Goal: Task Accomplishment & Management: Manage account settings

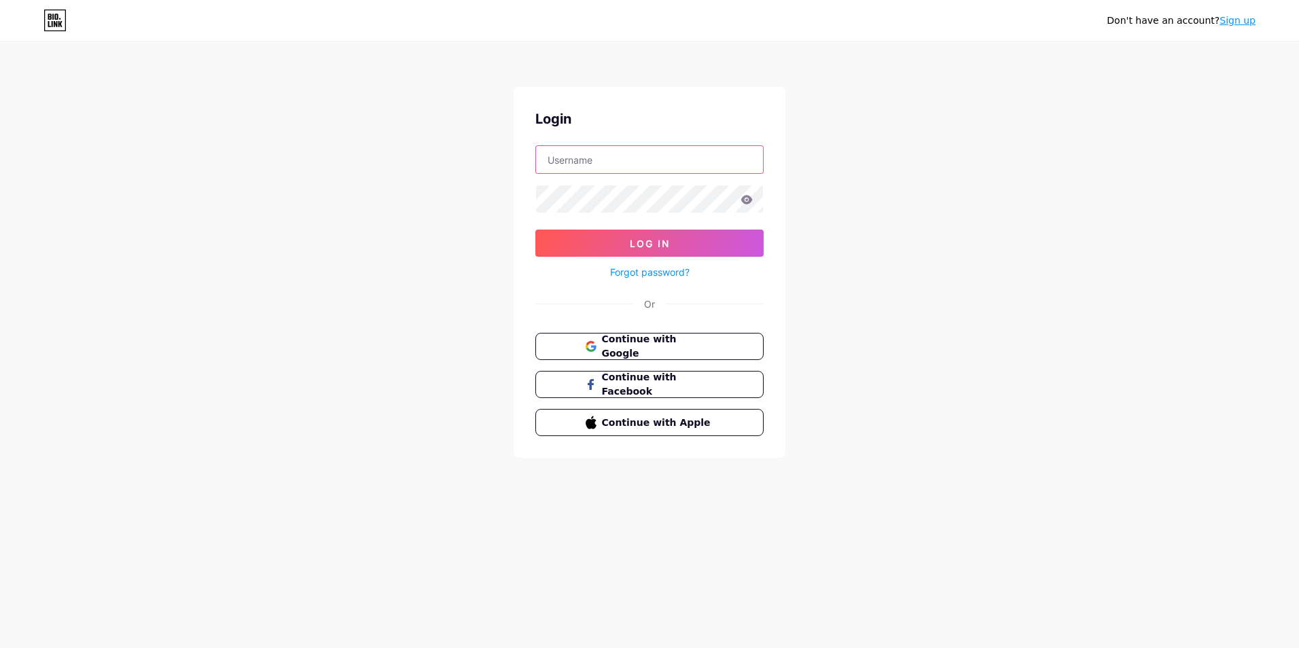
click at [591, 155] on input "text" at bounding box center [649, 159] width 227 height 27
click at [569, 249] on form "Log In Forgot password?" at bounding box center [650, 212] width 228 height 135
click at [533, 343] on div "Login Log In Forgot password? Or Continue with Google Continue with Facebook Co…" at bounding box center [650, 272] width 272 height 371
click at [566, 336] on button "Continue with Google" at bounding box center [649, 347] width 232 height 28
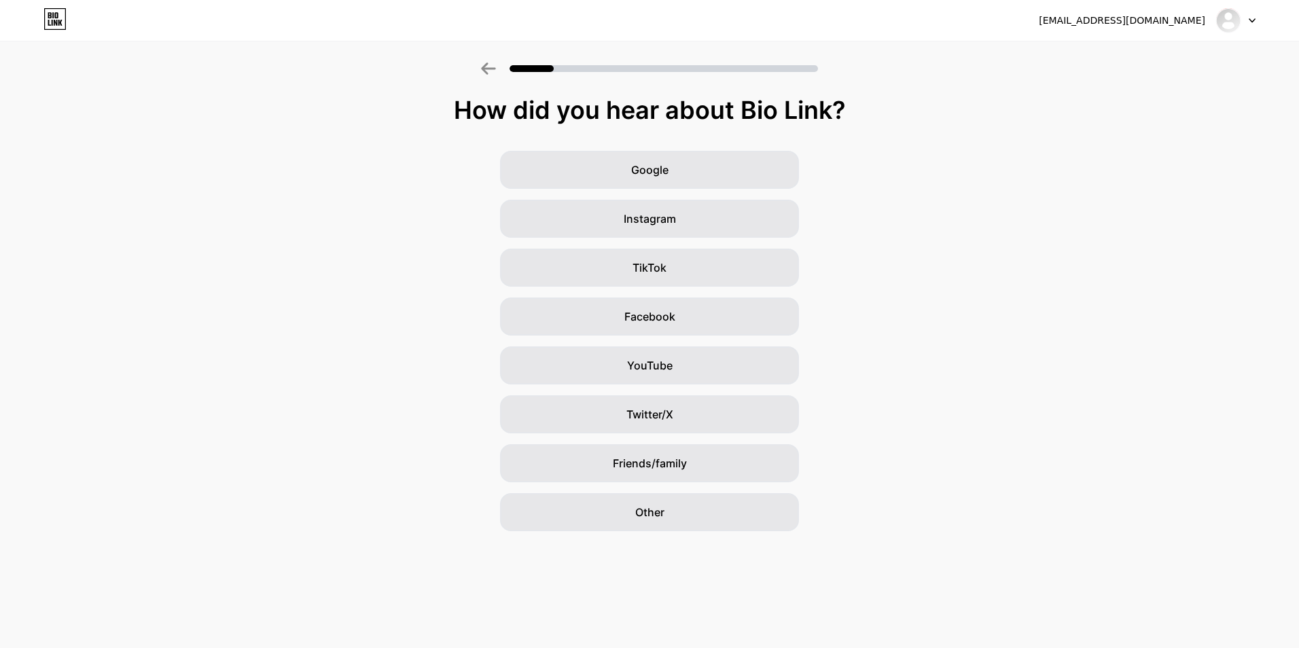
click at [1259, 17] on div "[EMAIL_ADDRESS][DOMAIN_NAME] Logout" at bounding box center [649, 20] width 1299 height 24
click at [1252, 16] on div at bounding box center [1235, 20] width 39 height 24
click at [1118, 56] on li "Logout" at bounding box center [1171, 55] width 169 height 37
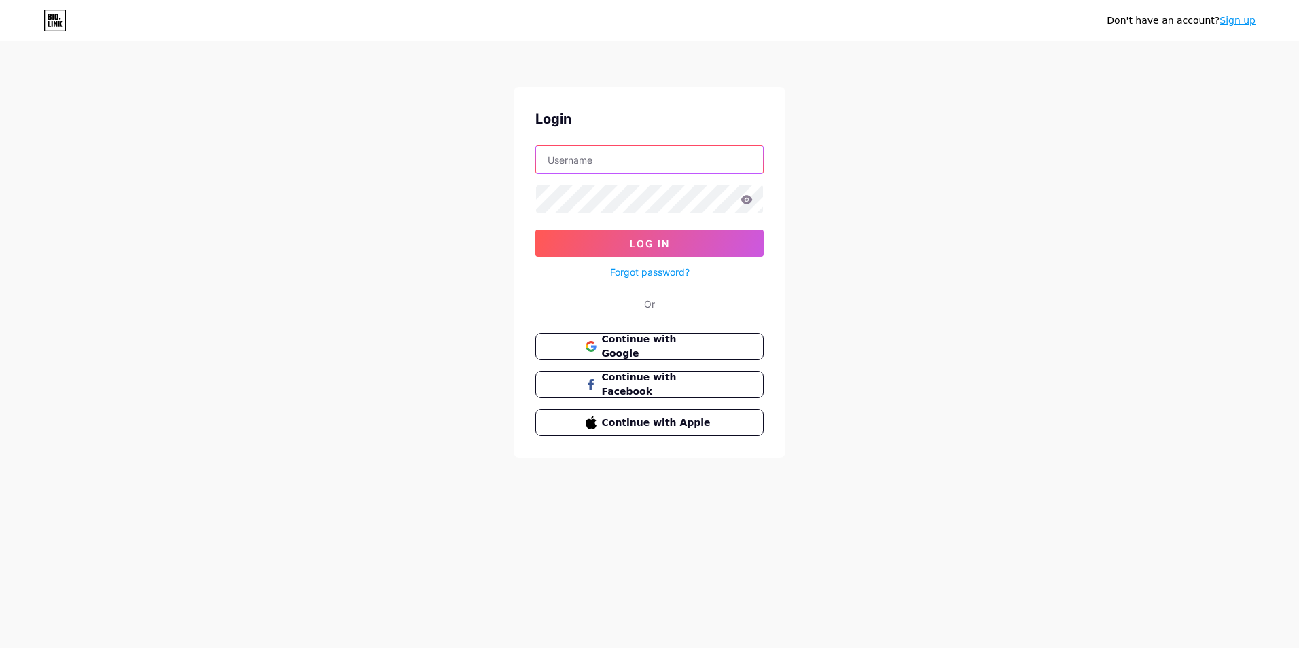
click at [612, 169] on input "text" at bounding box center [649, 159] width 227 height 27
type input "[EMAIL_ADDRESS][DOMAIN_NAME]"
click at [584, 243] on button "Log In" at bounding box center [650, 243] width 228 height 27
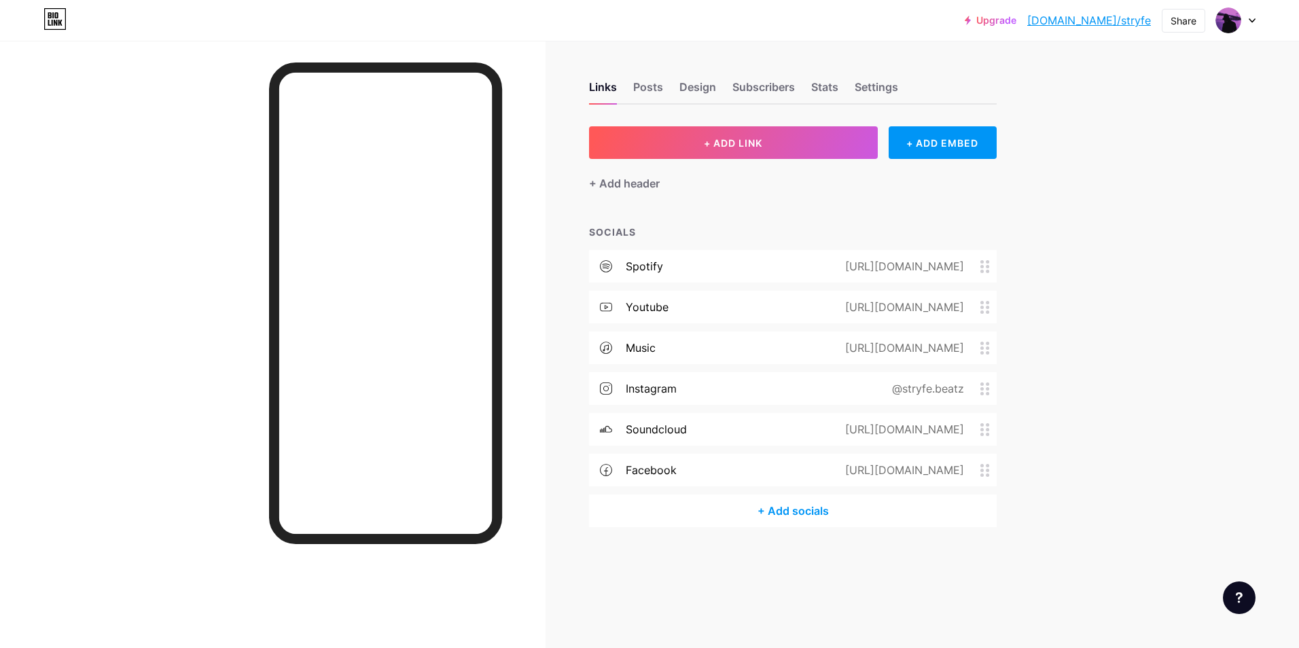
click at [1127, 18] on link "[DOMAIN_NAME]/stryfe" at bounding box center [1090, 20] width 124 height 16
